Goal: Transaction & Acquisition: Purchase product/service

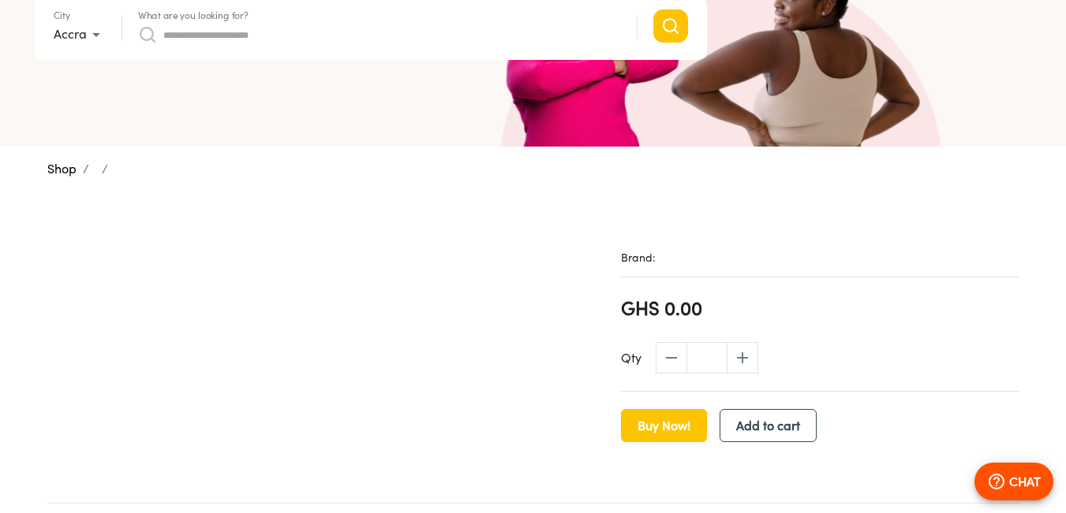
scroll to position [193, 0]
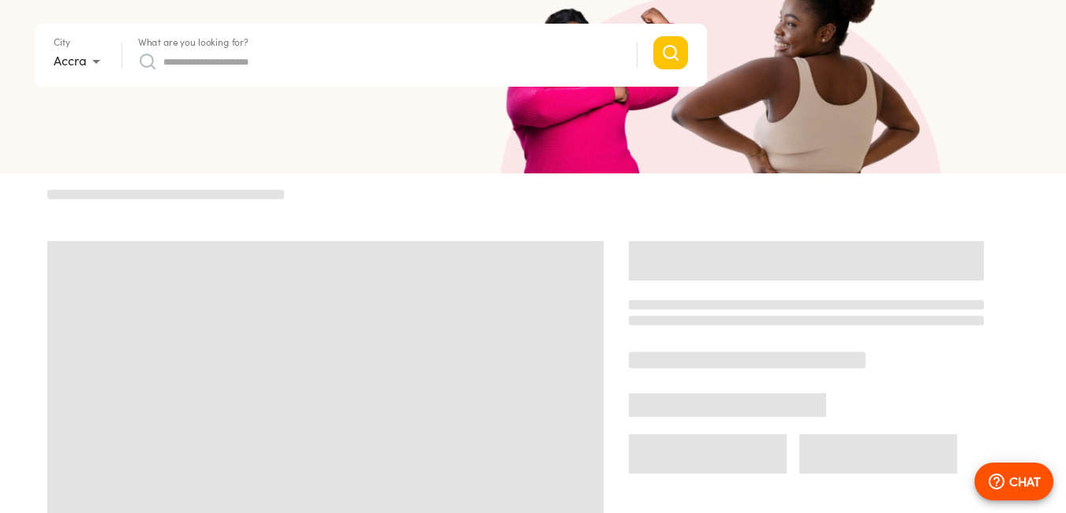
scroll to position [237, 0]
